Goal: Find specific page/section: Find specific page/section

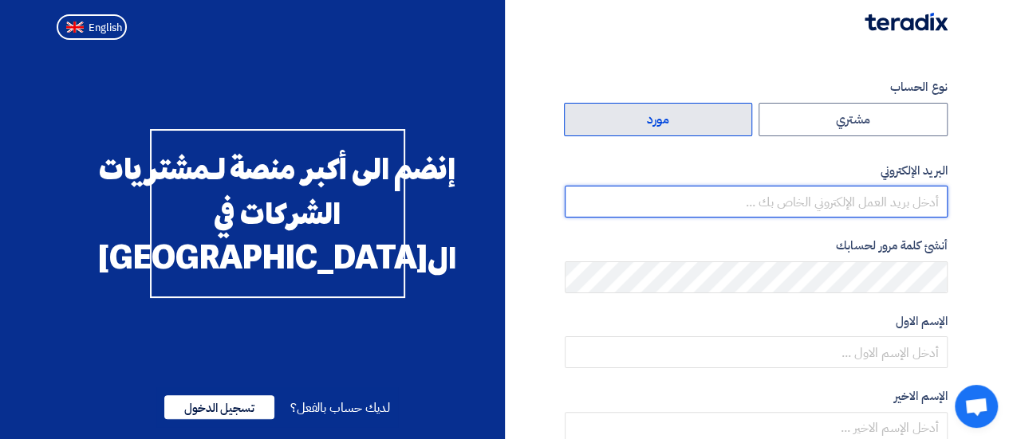
type input "[EMAIL_ADDRESS][DOMAIN_NAME]"
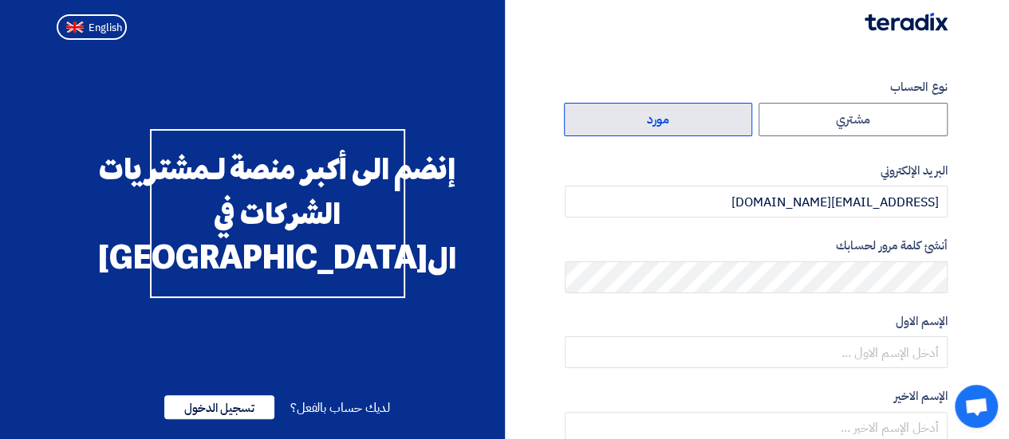
click at [612, 123] on label "مورد" at bounding box center [658, 119] width 189 height 33
click at [612, 123] on input "مورد" at bounding box center [658, 120] width 187 height 32
radio input "true"
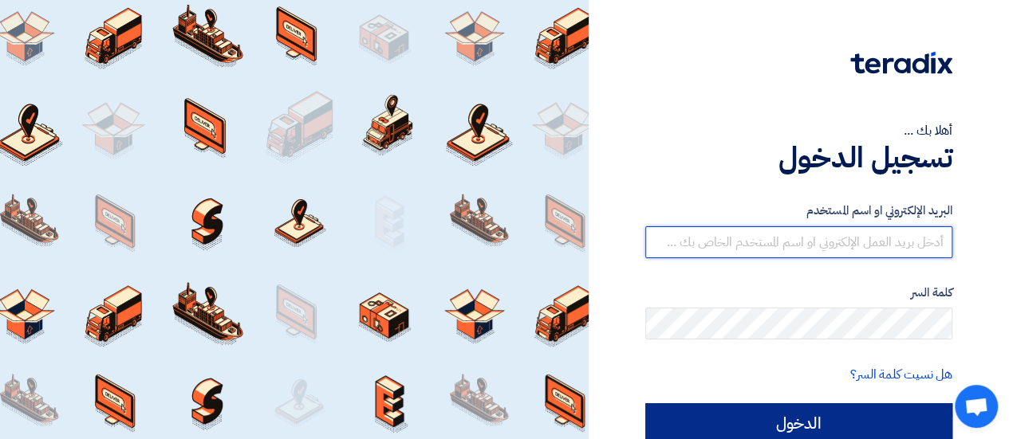
type input "[EMAIL_ADDRESS][DOMAIN_NAME]"
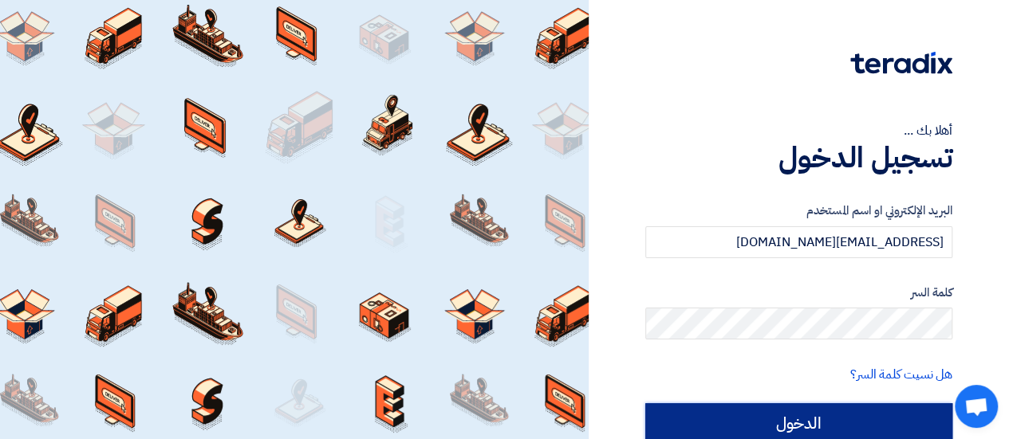
click at [826, 424] on input "الدخول" at bounding box center [798, 424] width 307 height 40
type input "Sign in"
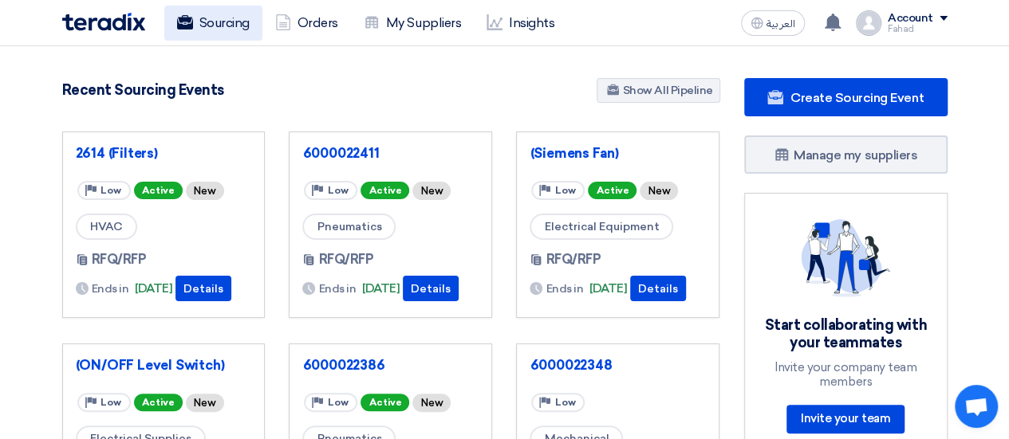
click at [199, 26] on link "Sourcing" at bounding box center [213, 23] width 98 height 35
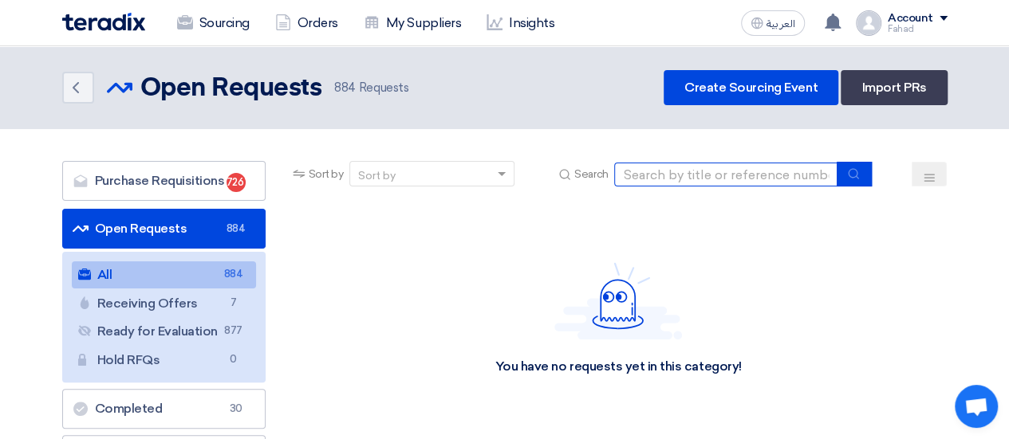
click at [718, 179] on input at bounding box center [725, 175] width 223 height 24
paste input "6000021578"
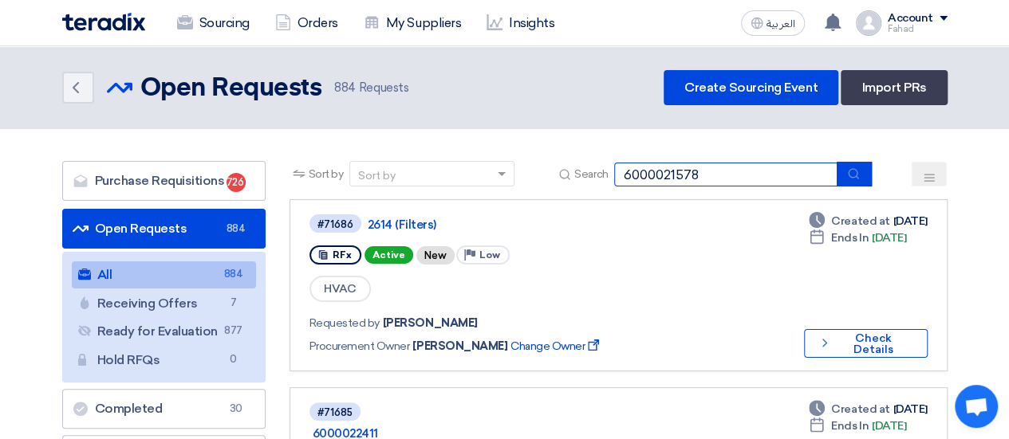
type input "6000021578"
click at [860, 175] on icon "submit" at bounding box center [853, 173] width 13 height 13
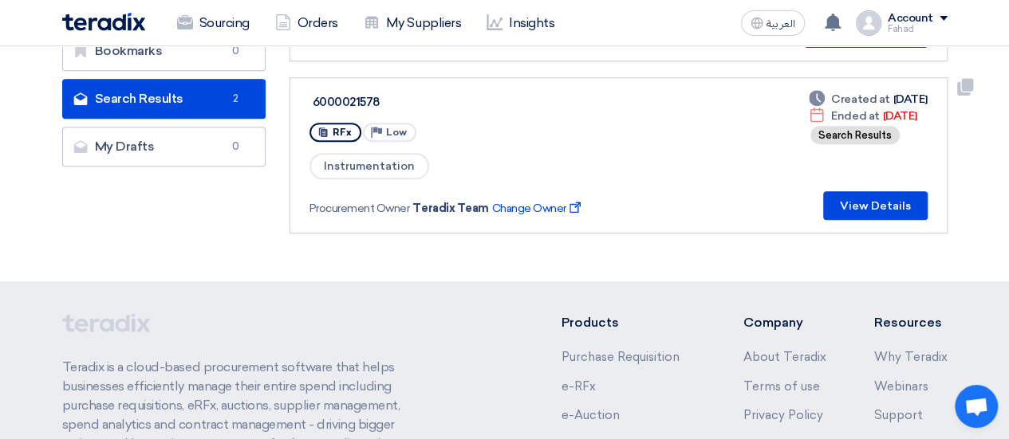
scroll to position [319, 0]
